Goal: Navigation & Orientation: Find specific page/section

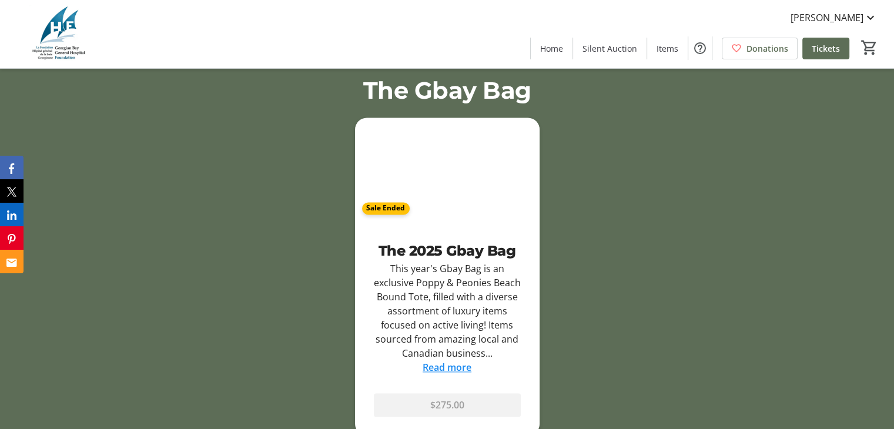
scroll to position [1617, 0]
